Goal: Task Accomplishment & Management: Manage account settings

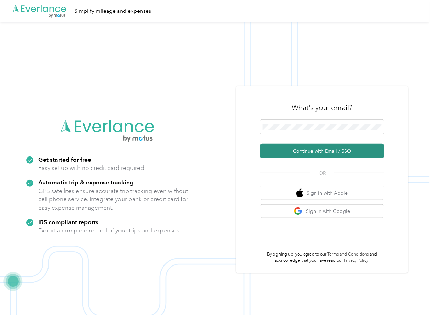
drag, startPoint x: 279, startPoint y: 149, endPoint x: 263, endPoint y: 151, distance: 15.7
click at [279, 149] on button "Continue with Email / SSO" at bounding box center [322, 151] width 124 height 14
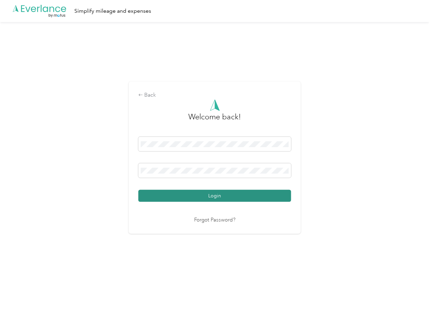
click at [171, 195] on button "Login" at bounding box center [214, 196] width 153 height 12
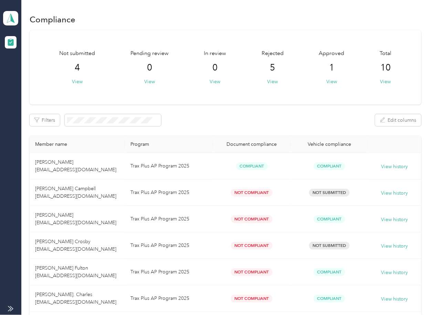
click at [20, 23] on aside "TraxPlus Team dashboard" at bounding box center [10, 157] width 21 height 315
click at [9, 21] on icon at bounding box center [11, 18] width 8 height 9
click at [22, 69] on div "Log out" at bounding box center [22, 71] width 27 height 7
